Goal: Task Accomplishment & Management: Use online tool/utility

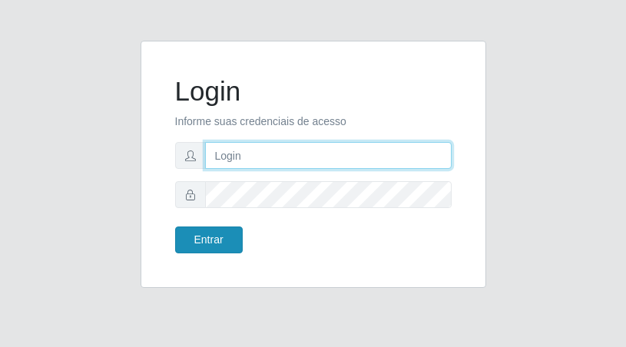
type input "[EMAIL_ADDRESS][DOMAIN_NAME]"
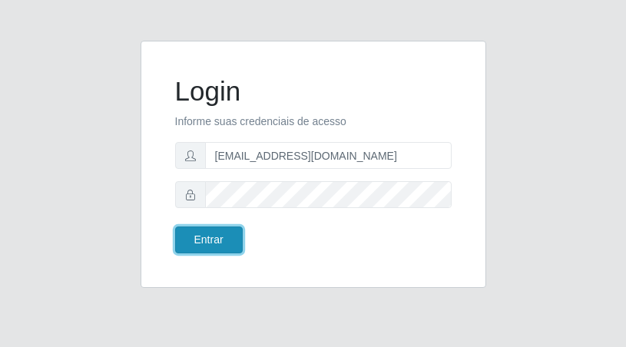
click at [211, 235] on button "Entrar" at bounding box center [209, 240] width 68 height 27
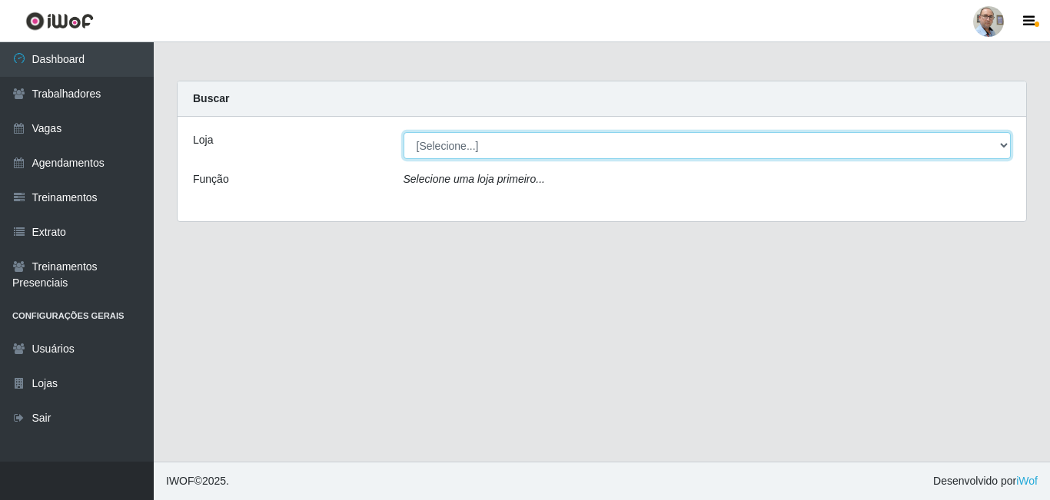
click at [626, 138] on select "[Selecione...] Mar Vermelho - Loja 04" at bounding box center [707, 145] width 608 height 27
select select "251"
click at [403, 132] on select "[Selecione...] Mar Vermelho - Loja 04" at bounding box center [707, 145] width 608 height 27
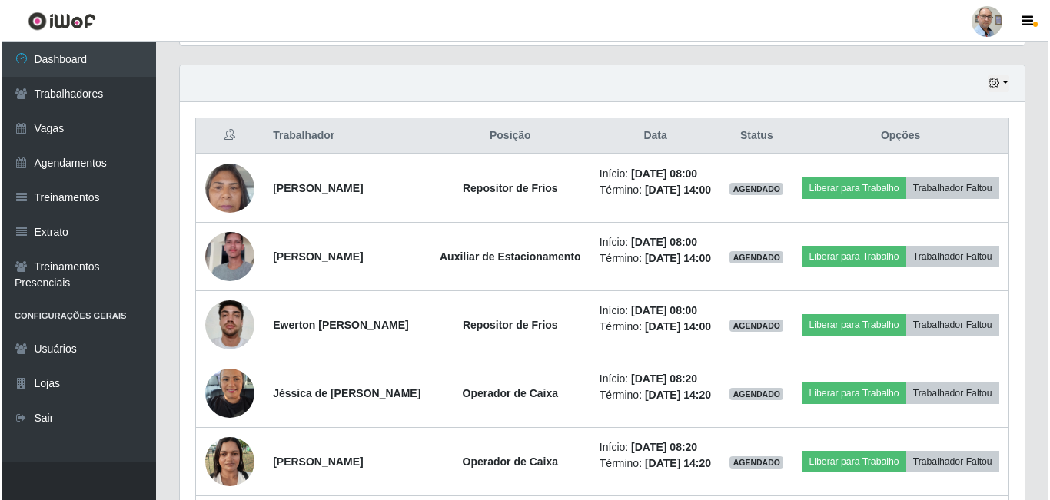
scroll to position [538, 0]
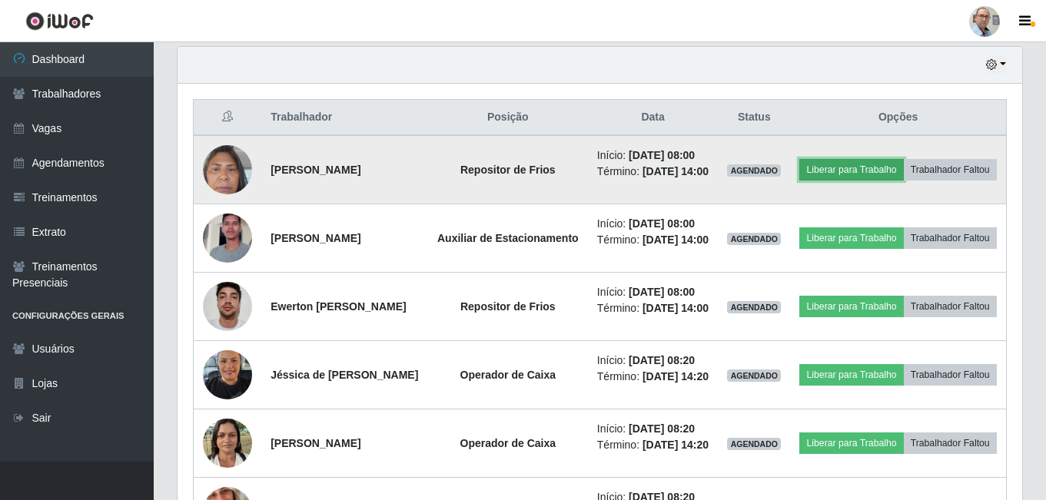
click at [626, 160] on button "Liberar para Trabalho" at bounding box center [851, 170] width 104 height 22
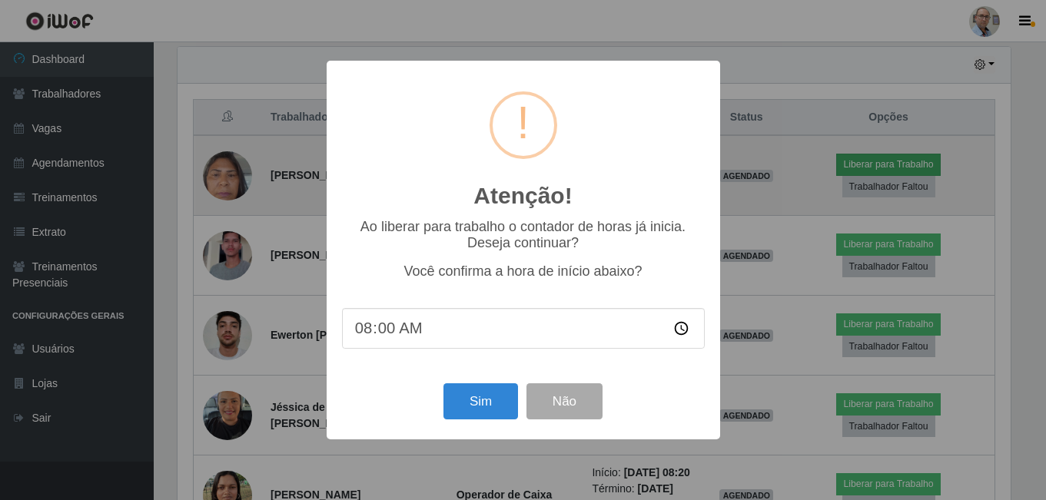
scroll to position [319, 837]
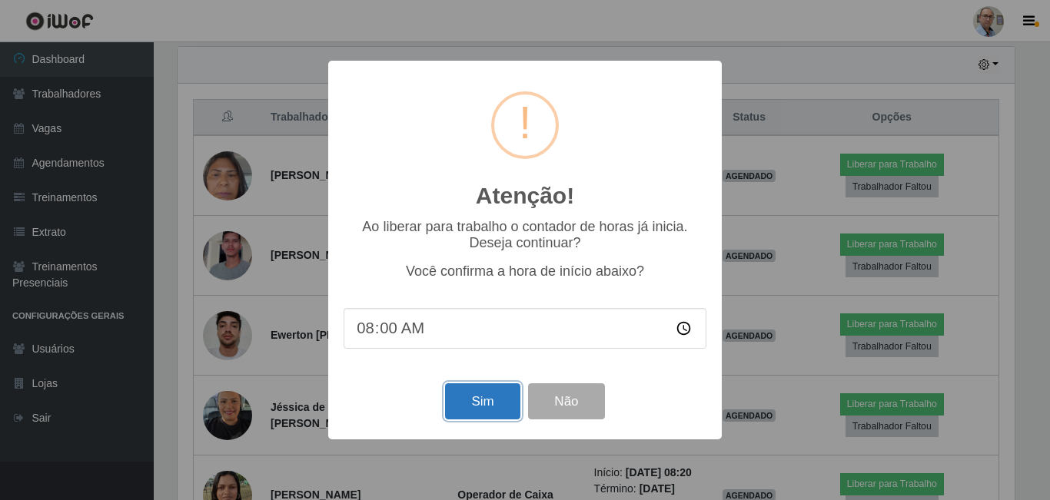
click at [493, 347] on button "Sim" at bounding box center [482, 401] width 75 height 36
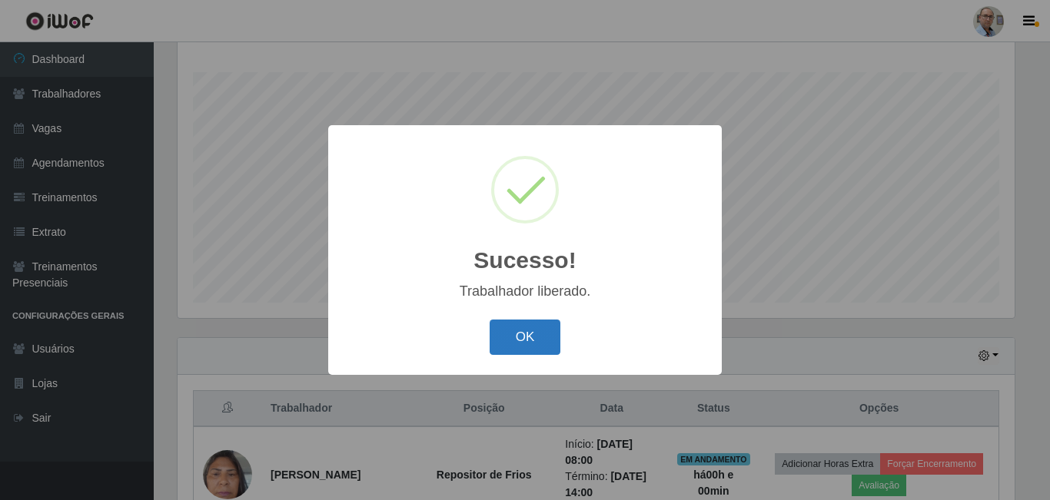
click at [527, 332] on button "OK" at bounding box center [525, 338] width 71 height 36
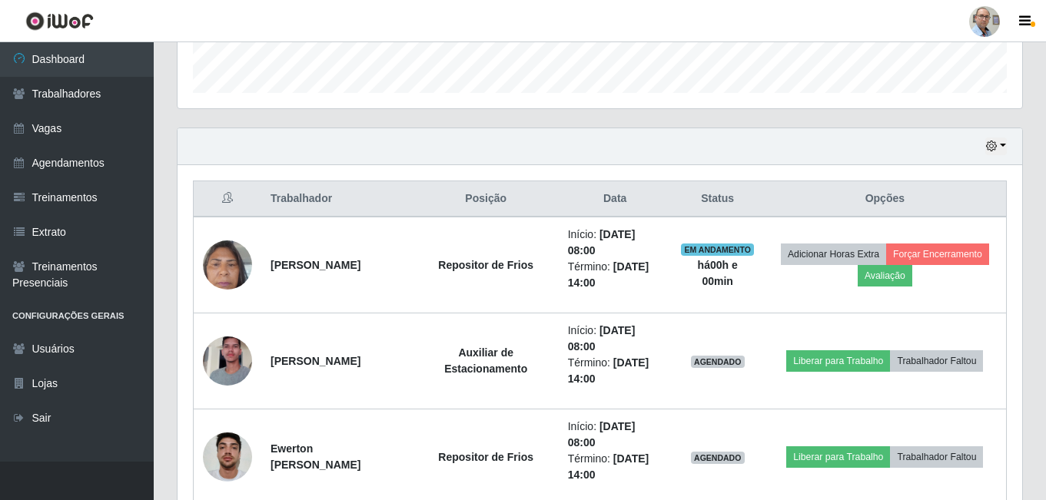
scroll to position [477, 0]
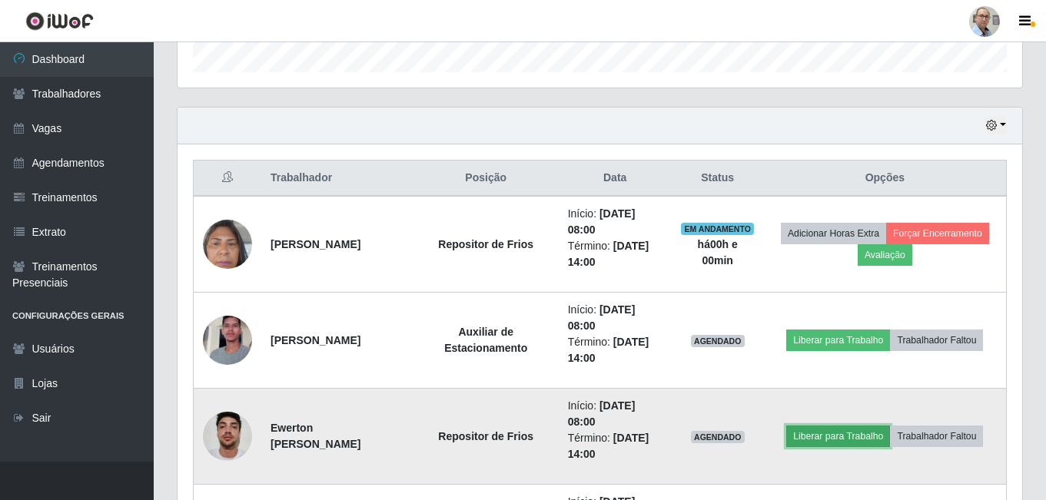
click at [626, 347] on button "Liberar para Trabalho" at bounding box center [838, 437] width 104 height 22
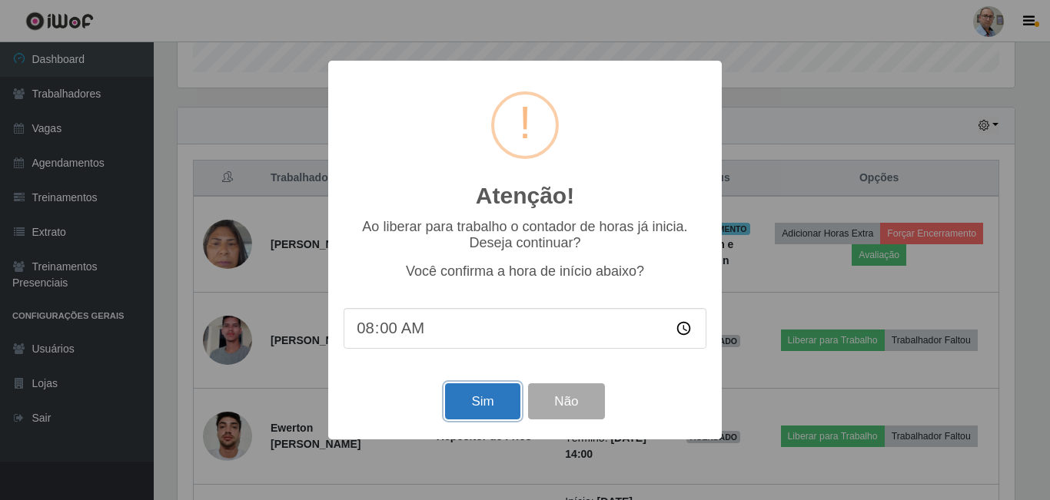
click at [477, 347] on button "Sim" at bounding box center [482, 401] width 75 height 36
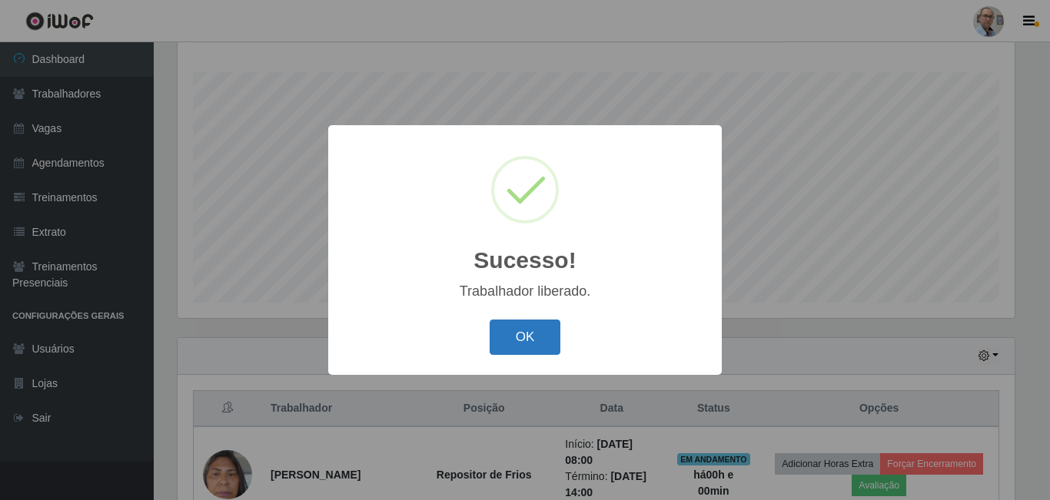
click at [540, 336] on button "OK" at bounding box center [525, 338] width 71 height 36
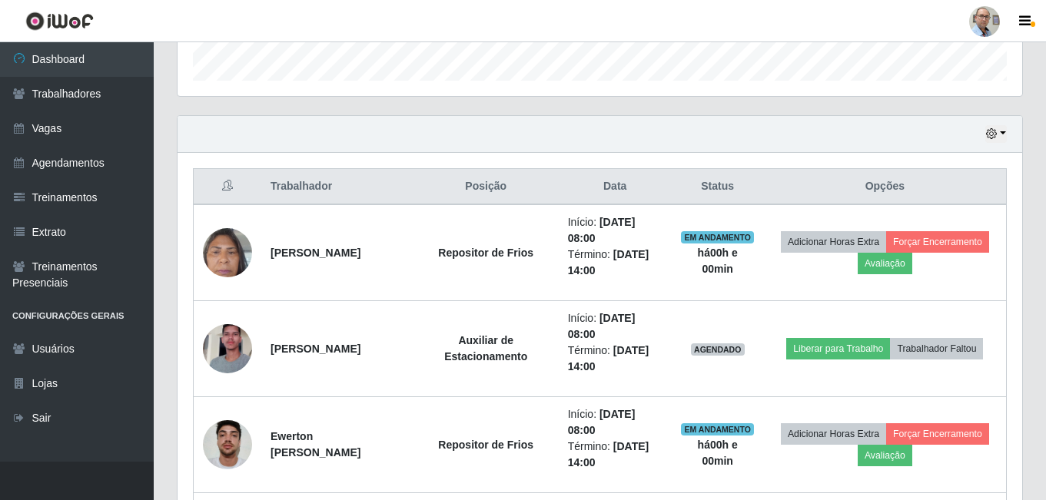
scroll to position [477, 0]
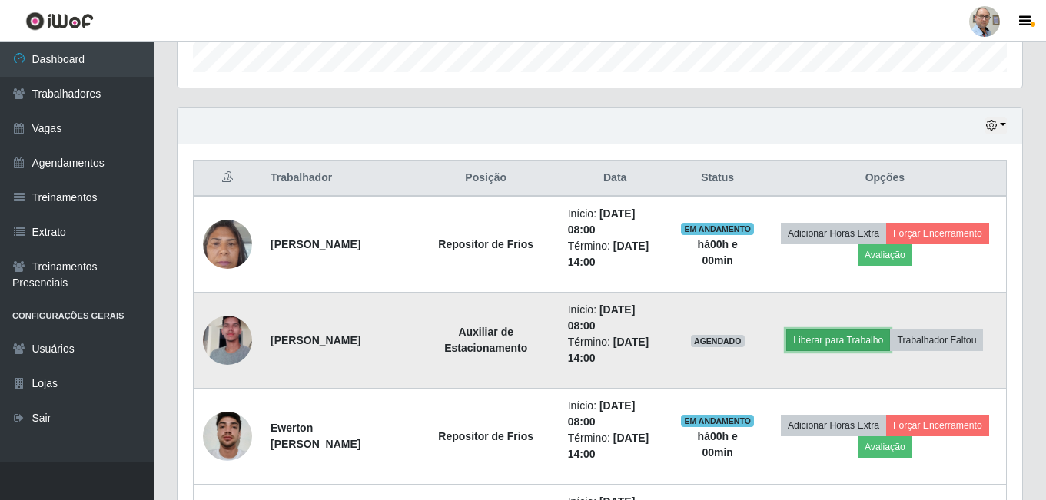
click at [626, 344] on button "Liberar para Trabalho" at bounding box center [838, 341] width 104 height 22
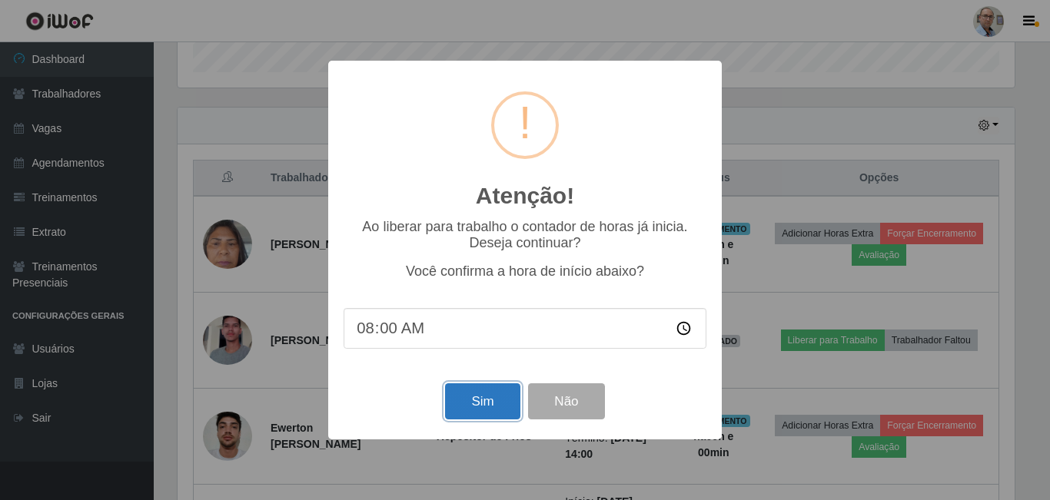
click at [483, 347] on button "Sim" at bounding box center [482, 401] width 75 height 36
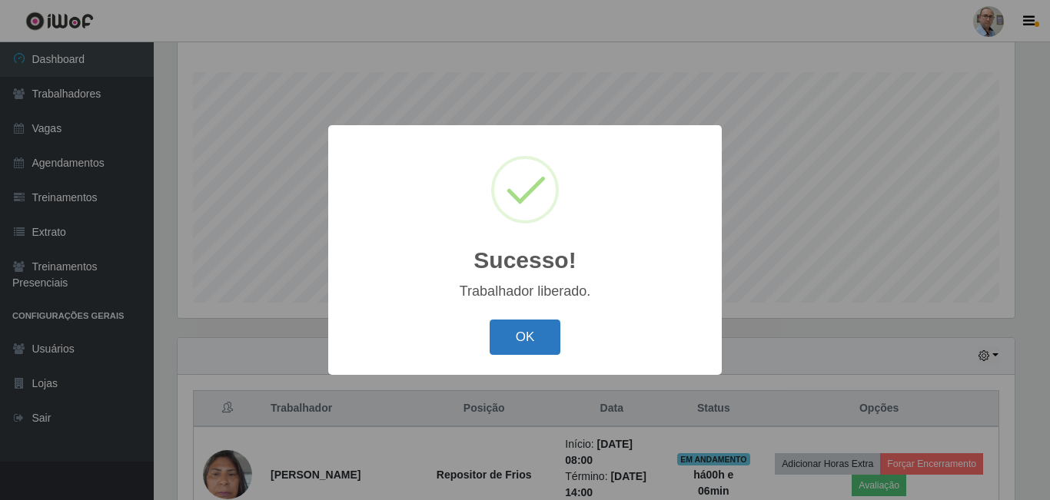
click at [523, 336] on button "OK" at bounding box center [525, 338] width 71 height 36
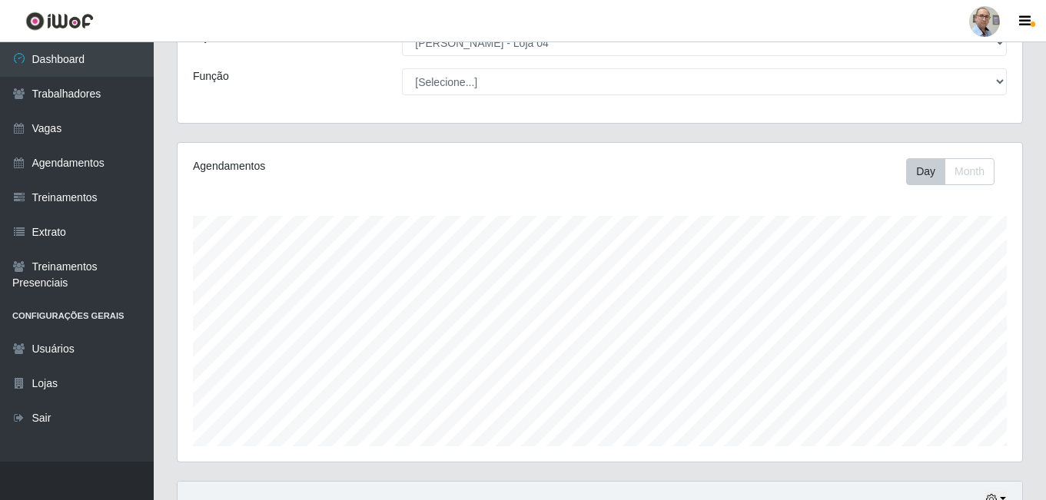
scroll to position [0, 0]
